Goal: Use online tool/utility

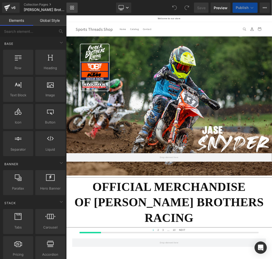
click at [70, 6] on icon at bounding box center [71, 7] width 2 height 2
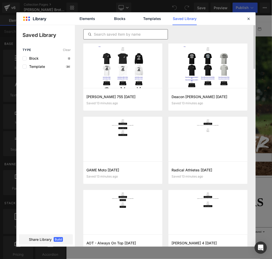
click at [0, 0] on input "text" at bounding box center [0, 0] width 0 height 0
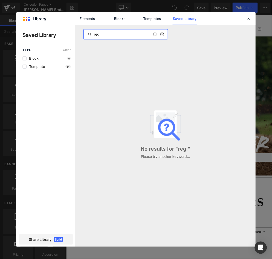
click at [0, 0] on input "regi" at bounding box center [0, 0] width 0 height 0
type input "oak"
click at [0, 0] on div "Template 34" at bounding box center [0, 0] width 0 height 0
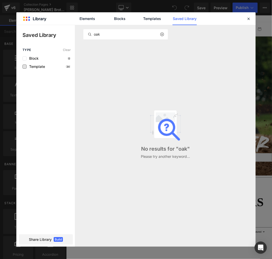
click at [0, 0] on span "Template" at bounding box center [0, 0] width 0 height 0
click at [0, 0] on icon at bounding box center [0, 0] width 0 height 0
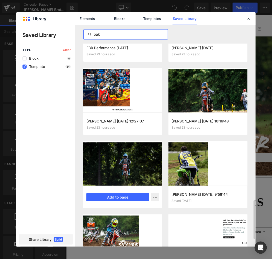
scroll to position [971, 0]
